Goal: Task Accomplishment & Management: Manage account settings

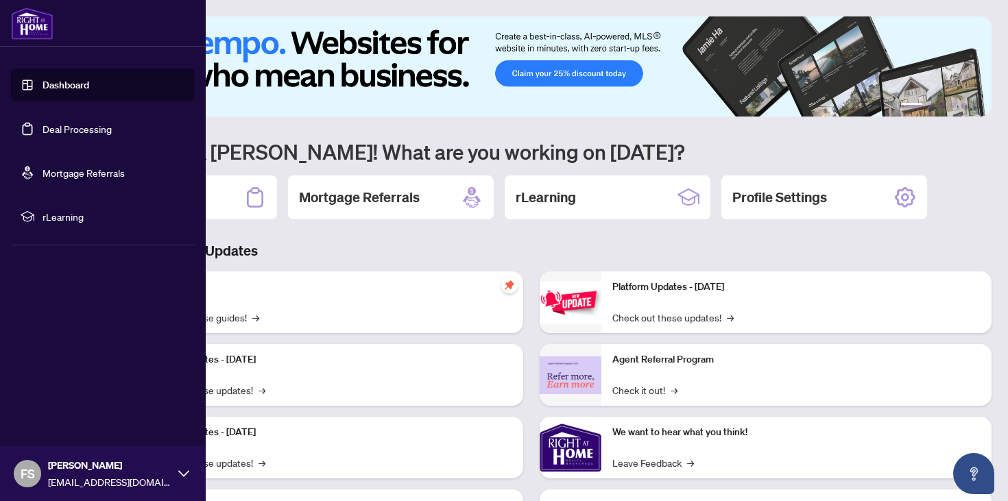
click at [88, 132] on link "Deal Processing" at bounding box center [77, 129] width 69 height 12
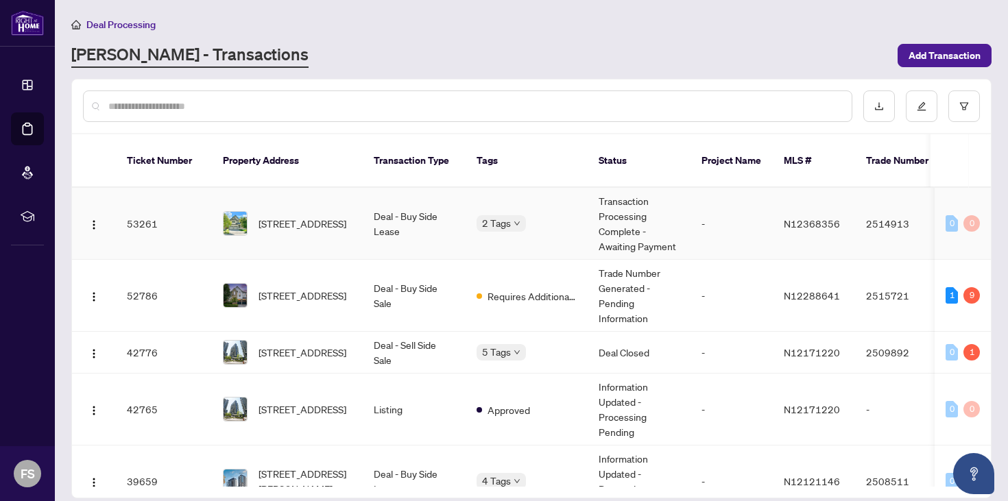
click at [366, 235] on td "Deal - Buy Side Lease" at bounding box center [414, 224] width 103 height 72
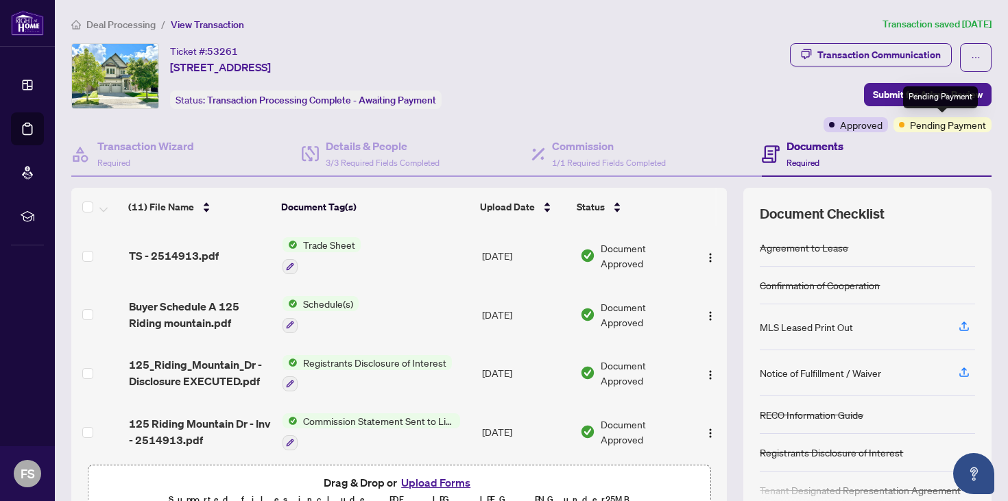
click at [940, 124] on span "Pending Payment" at bounding box center [948, 124] width 76 height 15
click at [936, 127] on span "Pending Payment" at bounding box center [948, 124] width 76 height 15
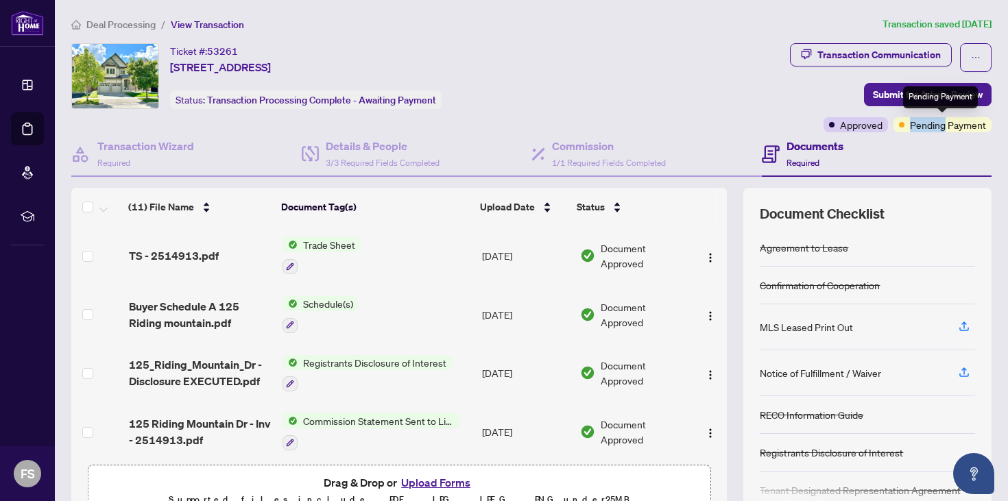
click at [936, 127] on span "Pending Payment" at bounding box center [948, 124] width 76 height 15
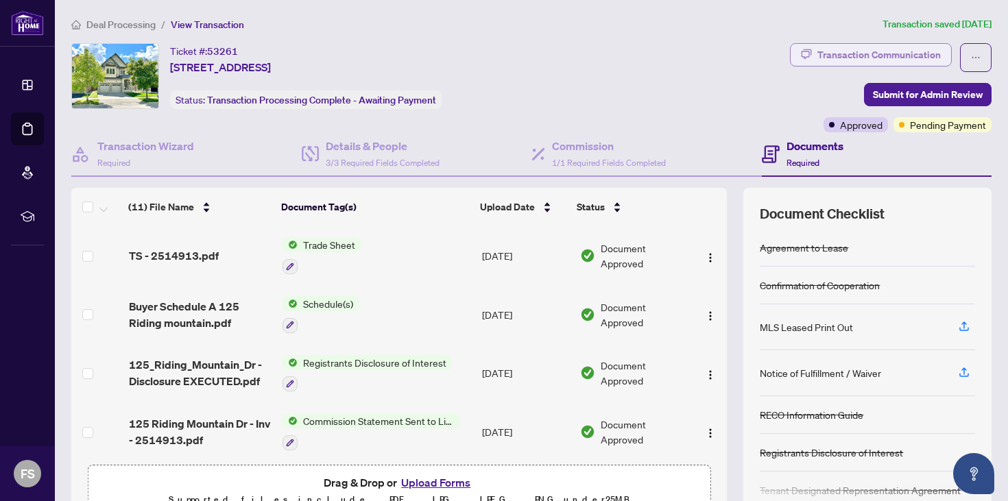
click at [887, 52] on div "Transaction Communication" at bounding box center [879, 55] width 123 height 22
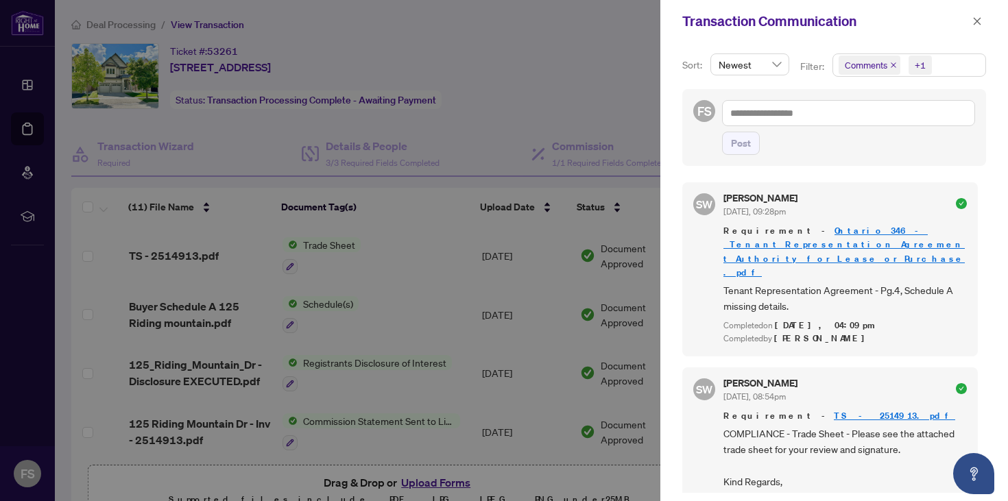
click at [555, 78] on div at bounding box center [504, 250] width 1008 height 501
click at [571, 113] on div at bounding box center [504, 250] width 1008 height 501
click at [534, 199] on div at bounding box center [504, 250] width 1008 height 501
click at [530, 95] on div at bounding box center [504, 250] width 1008 height 501
click at [978, 24] on icon "close" at bounding box center [978, 21] width 10 height 10
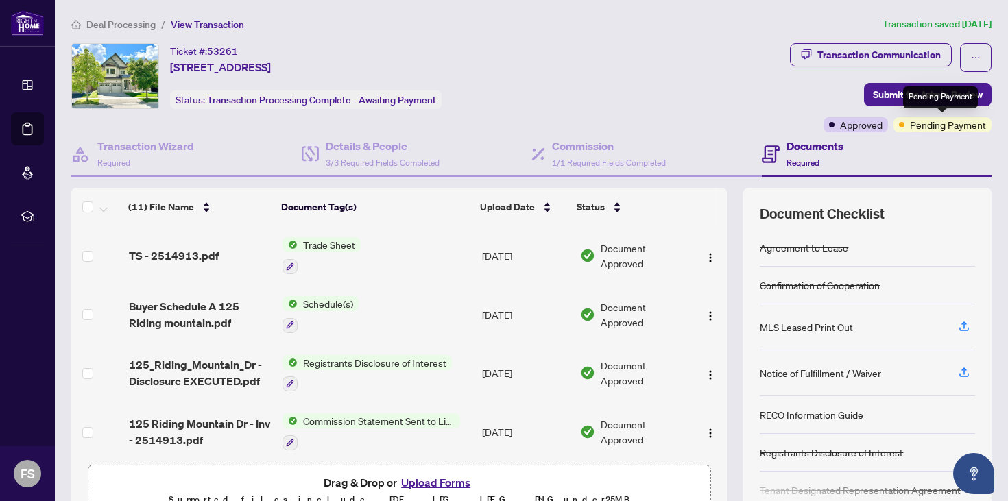
click at [944, 127] on span "Pending Payment" at bounding box center [948, 124] width 76 height 15
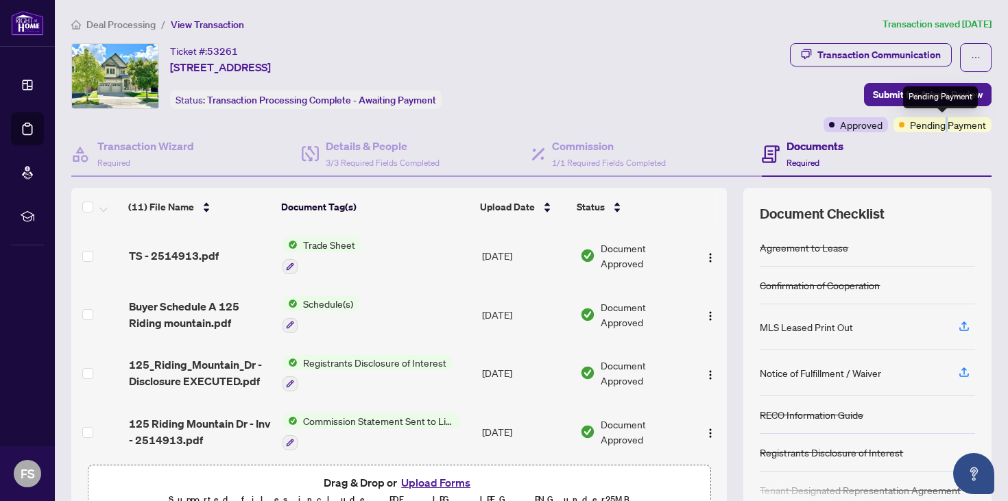
click at [944, 127] on span "Pending Payment" at bounding box center [948, 124] width 76 height 15
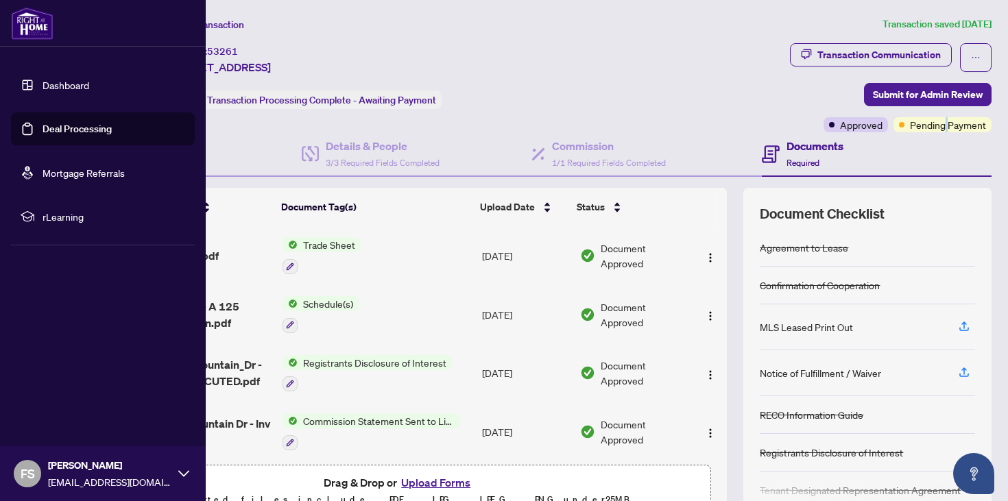
click at [22, 26] on img at bounding box center [32, 23] width 43 height 33
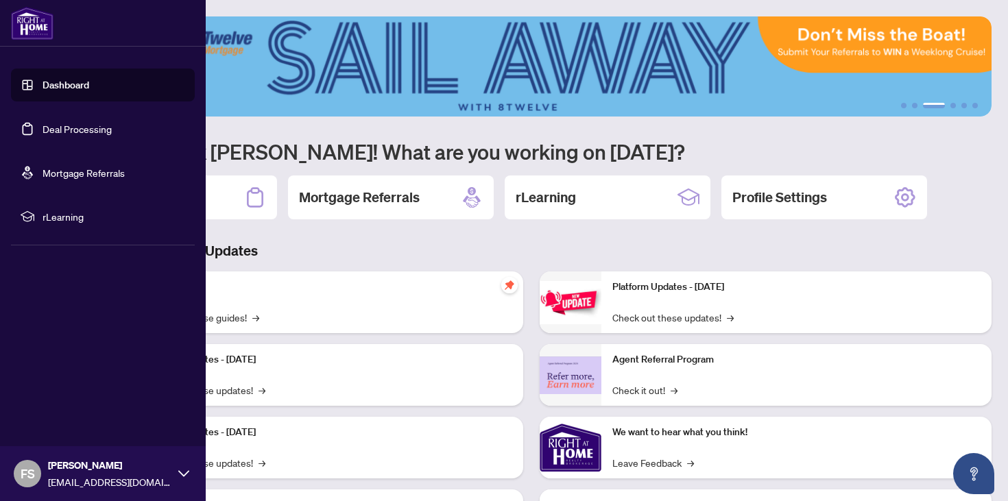
click at [103, 125] on link "Deal Processing" at bounding box center [77, 129] width 69 height 12
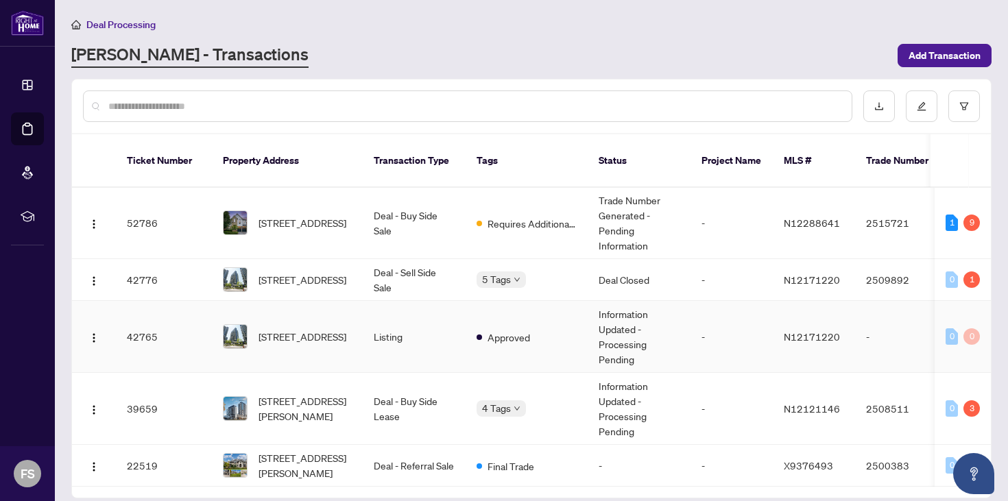
scroll to position [13, 0]
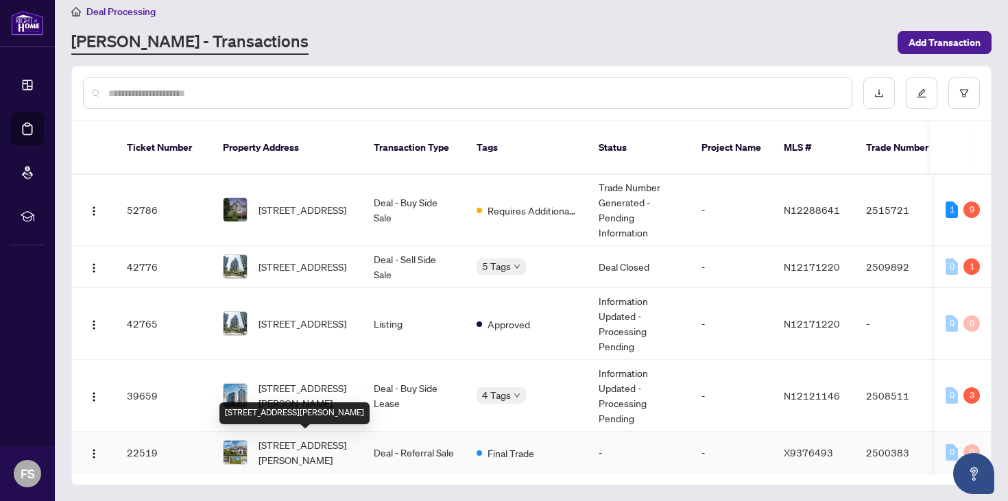
click at [307, 440] on span "[STREET_ADDRESS][PERSON_NAME]" at bounding box center [305, 453] width 93 height 30
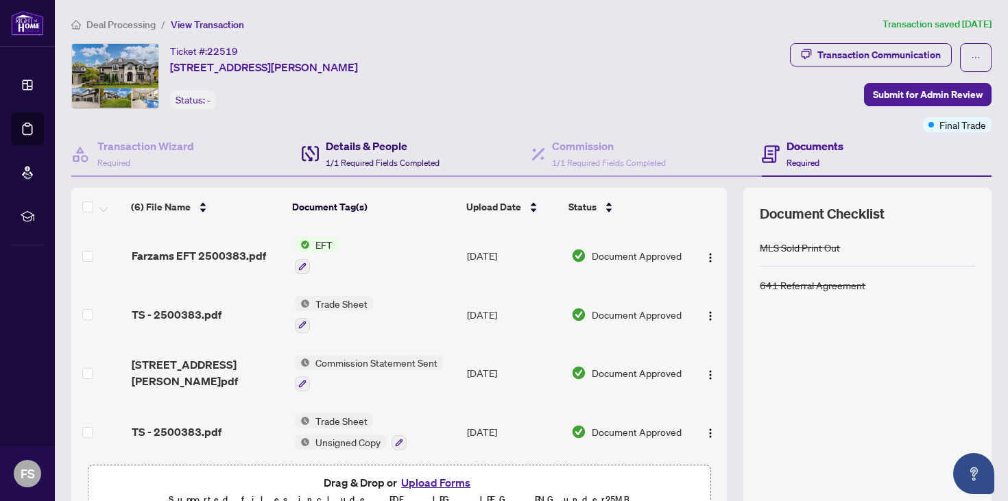
click at [353, 162] on span "1/1 Required Fields Completed" at bounding box center [383, 163] width 114 height 10
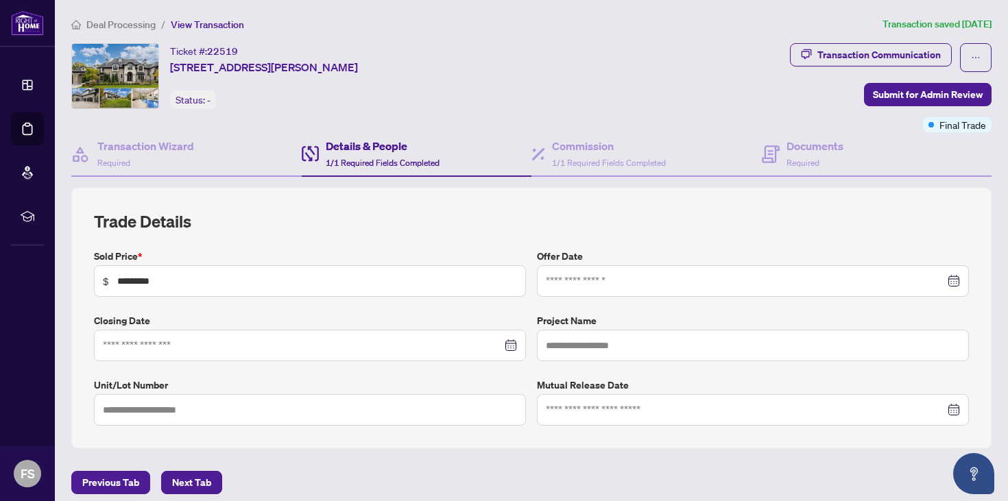
type input "**********"
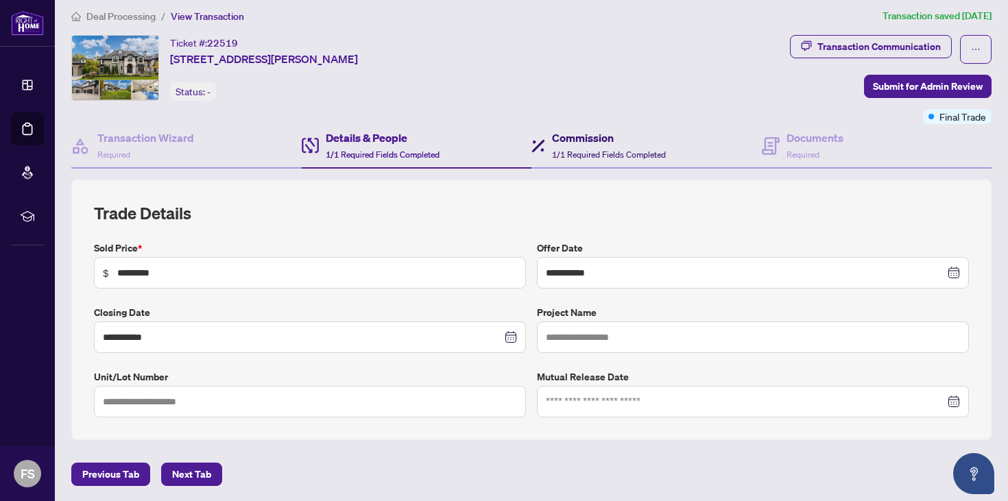
click at [575, 136] on h4 "Commission" at bounding box center [609, 138] width 114 height 16
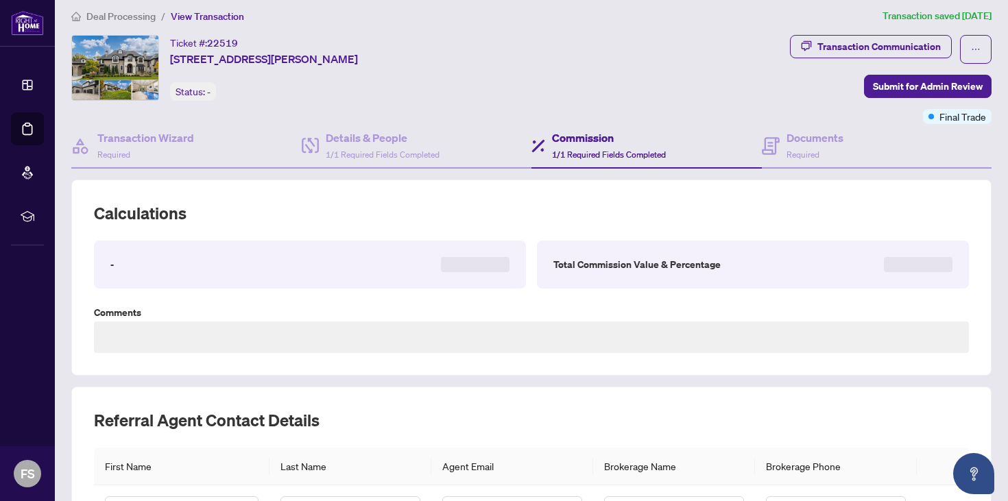
type textarea "**********"
